Goal: Transaction & Acquisition: Purchase product/service

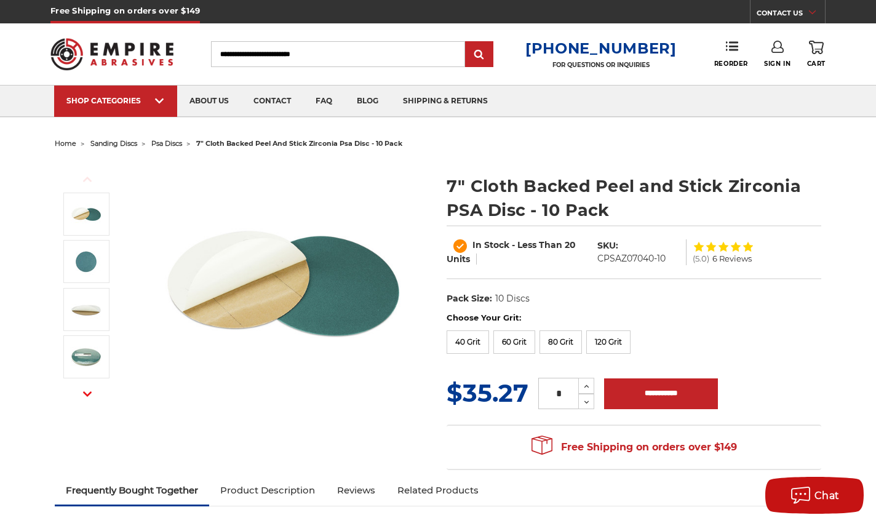
click at [550, 320] on label "Choose Your Grit:" at bounding box center [633, 318] width 374 height 12
click at [556, 336] on label "80 Grit" at bounding box center [560, 341] width 42 height 23
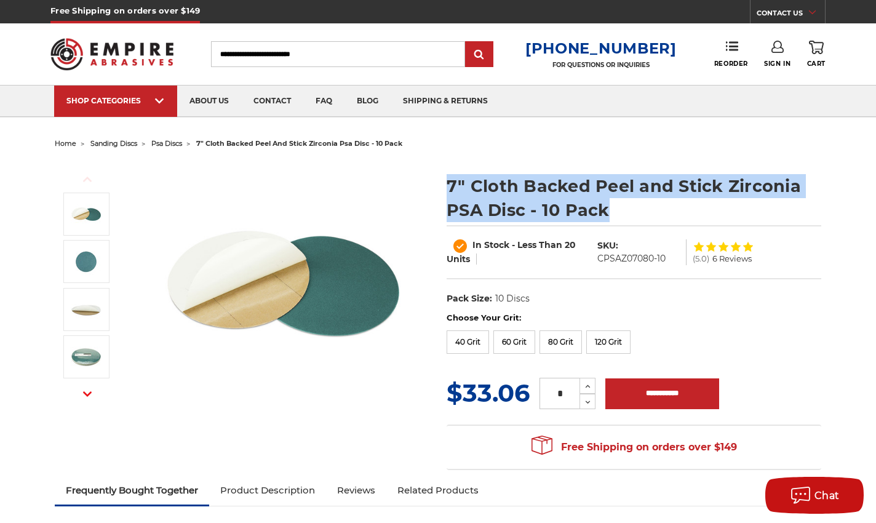
drag, startPoint x: 448, startPoint y: 182, endPoint x: 639, endPoint y: 208, distance: 193.0
click at [639, 208] on h1 "7" Cloth Backed Peel and Stick Zirconia PSA Disc - 10 Pack" at bounding box center [633, 198] width 374 height 48
copy h1 "7" Cloth Backed Peel and Stick Zirconia PSA Disc - 10 Pack"
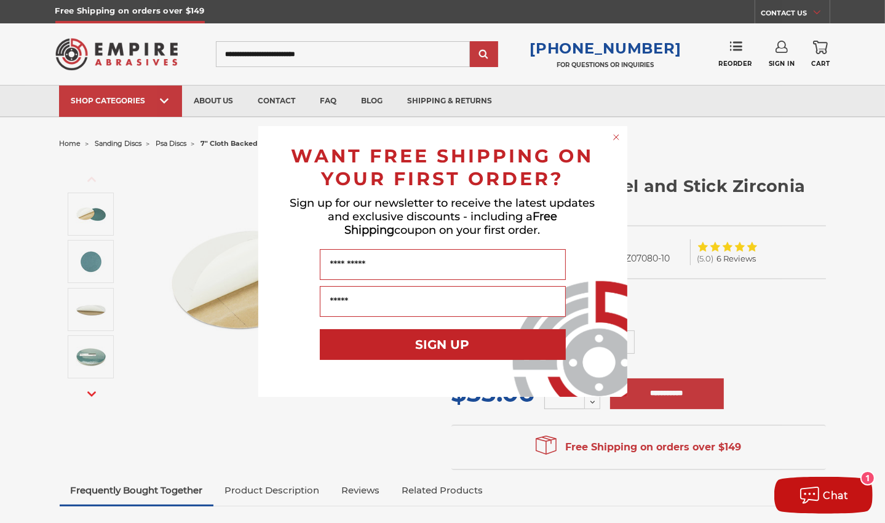
click at [615, 138] on circle "Close dialog" at bounding box center [616, 138] width 12 height 12
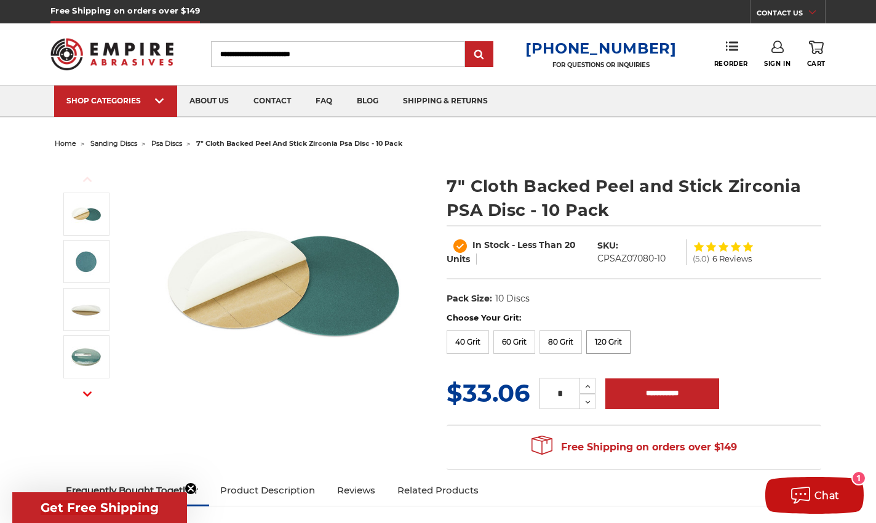
click at [601, 338] on label "120 Grit" at bounding box center [608, 341] width 44 height 23
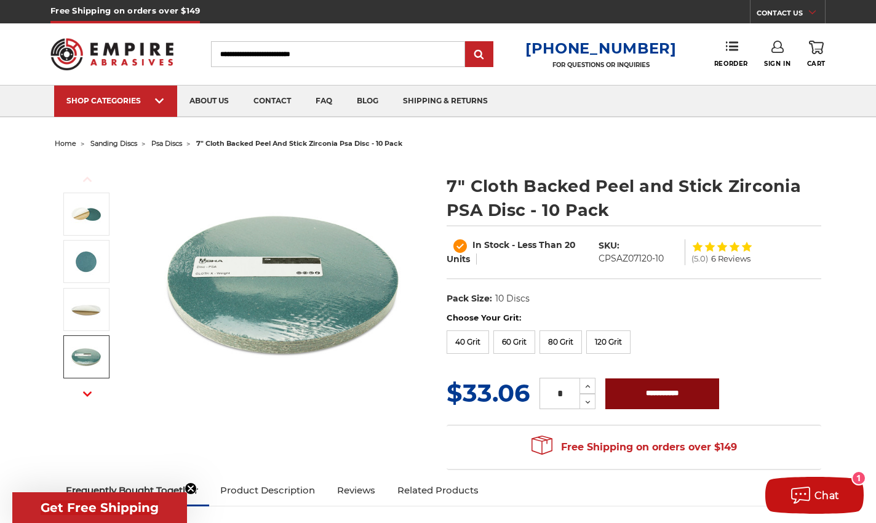
click at [671, 402] on input "**********" at bounding box center [662, 393] width 114 height 31
type input "**********"
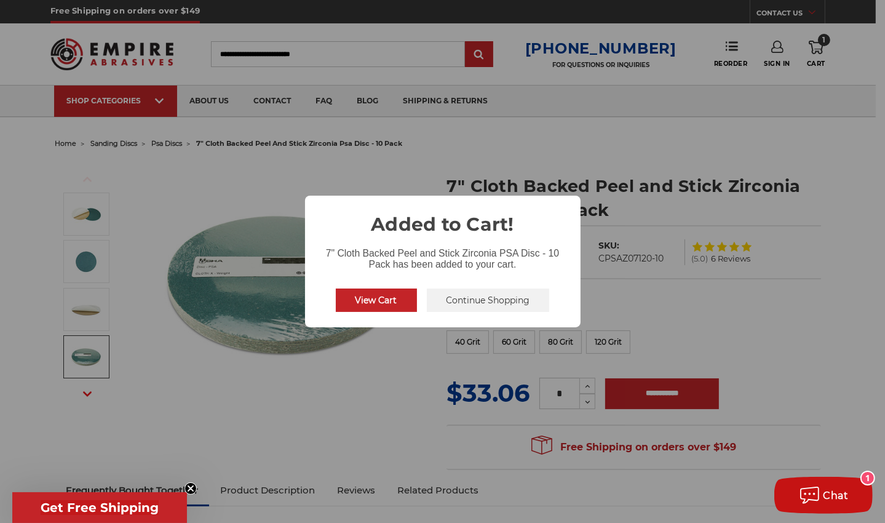
click at [363, 304] on button "View Cart" at bounding box center [376, 299] width 81 height 23
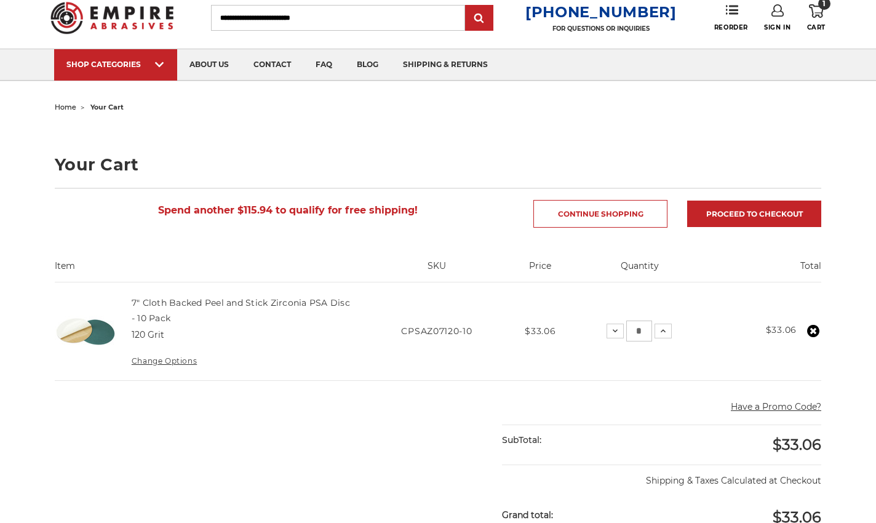
scroll to position [123, 0]
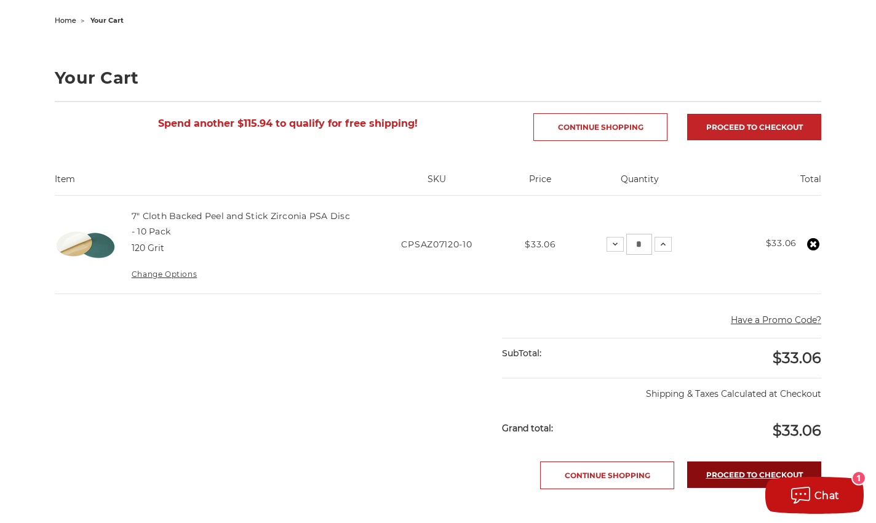
click at [720, 475] on link "Proceed to checkout" at bounding box center [754, 474] width 134 height 26
